Goal: Task Accomplishment & Management: Use online tool/utility

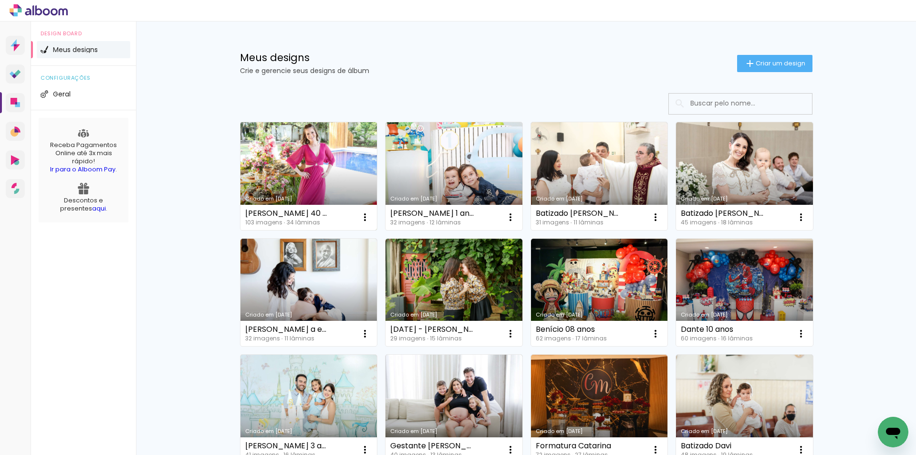
click at [299, 188] on link "Criado em [DATE]" at bounding box center [308, 176] width 137 height 108
